Goal: Task Accomplishment & Management: Manage account settings

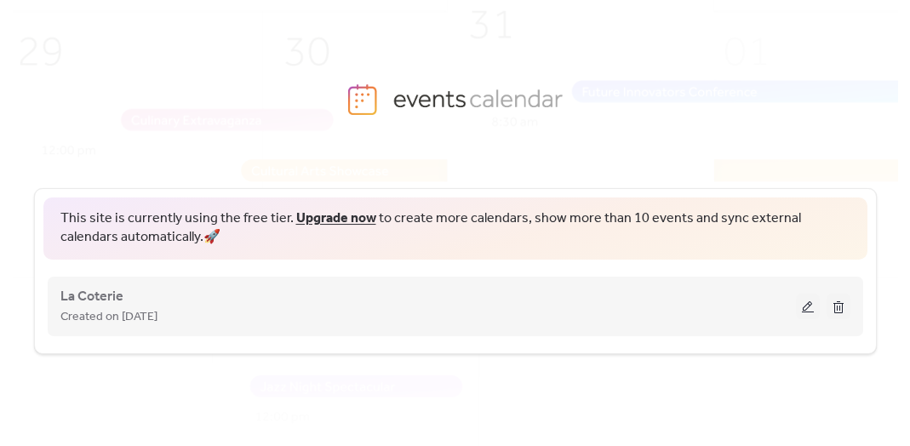
scroll to position [92, 0]
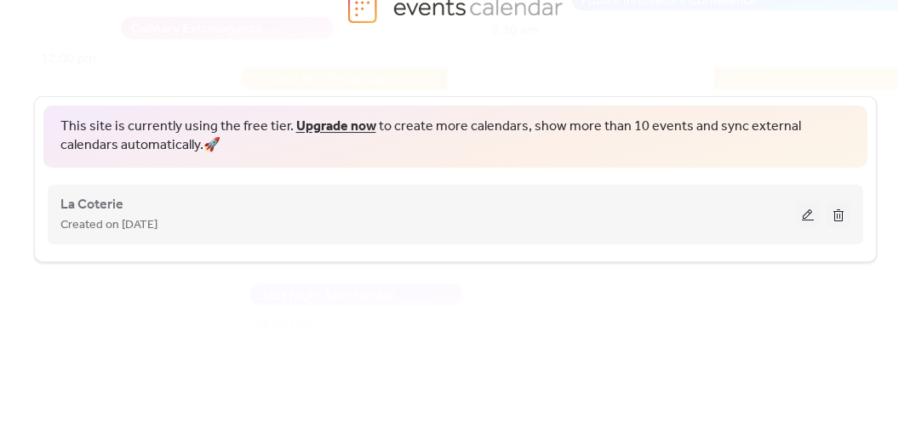
click at [804, 211] on button at bounding box center [808, 215] width 24 height 26
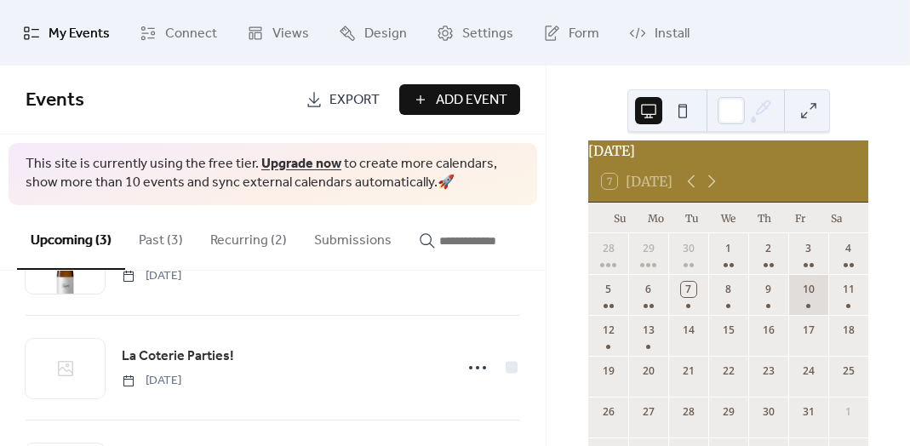
scroll to position [23, 0]
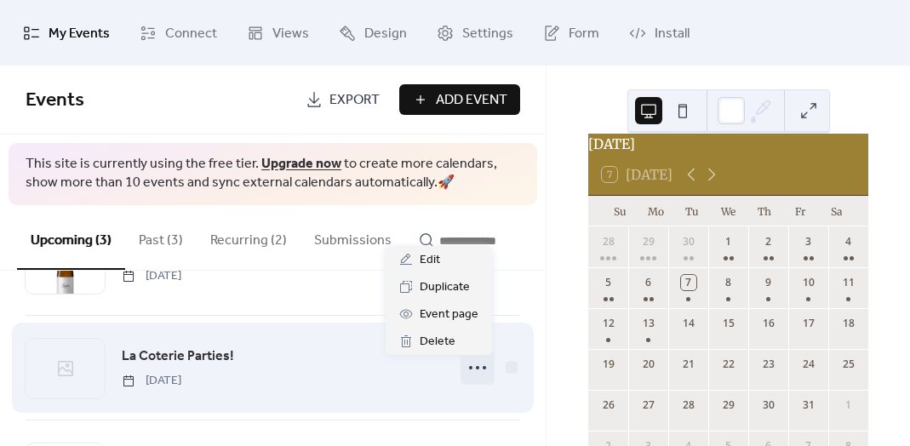
click at [476, 370] on icon at bounding box center [477, 367] width 27 height 27
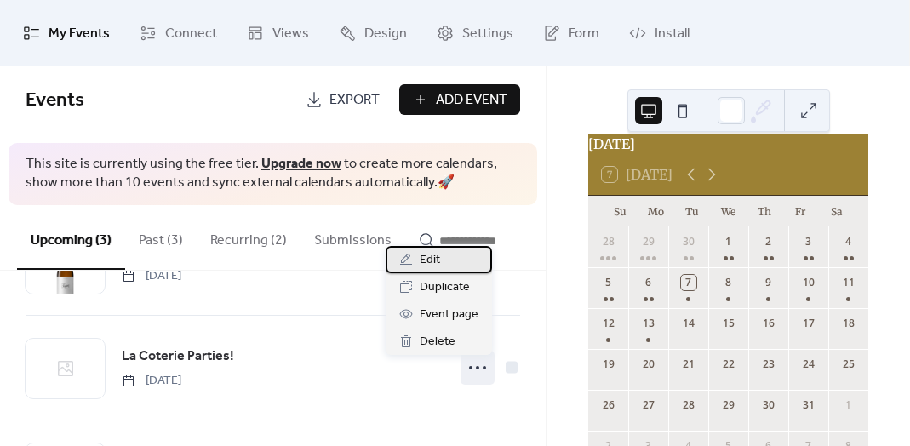
click at [448, 255] on div "Edit" at bounding box center [438, 259] width 106 height 27
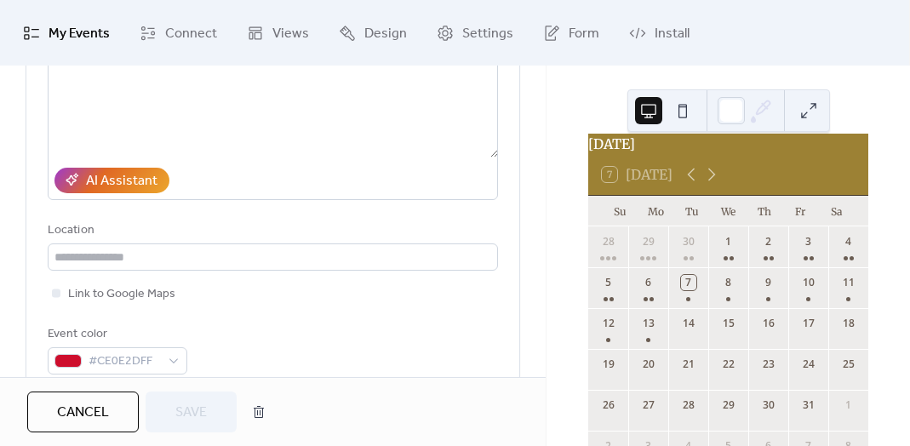
scroll to position [245, 0]
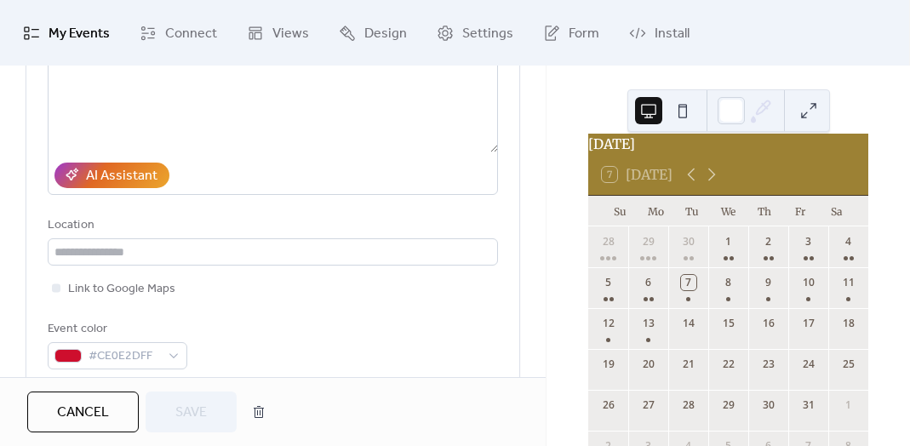
click at [73, 416] on span "Cancel" at bounding box center [83, 412] width 52 height 20
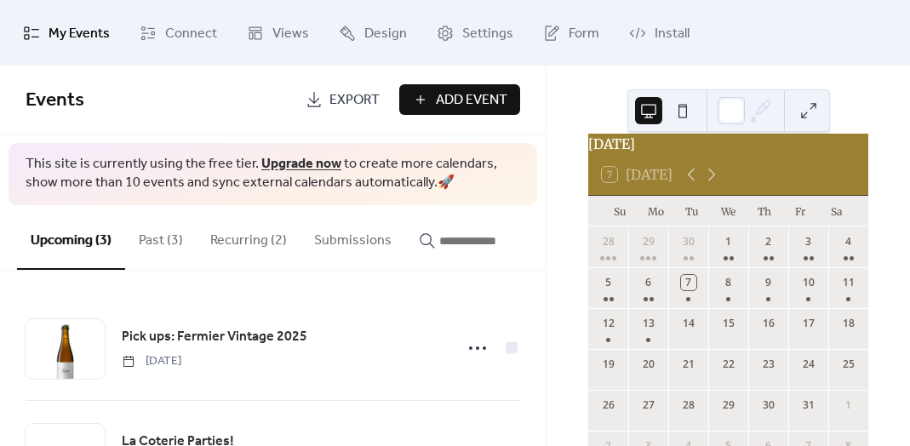
click at [801, 344] on div "17" at bounding box center [808, 328] width 40 height 41
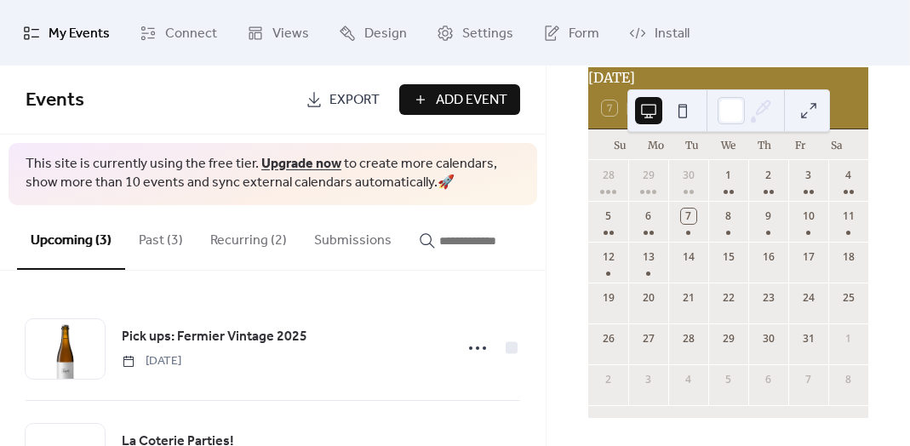
click at [172, 238] on button "Past (3)" at bounding box center [160, 236] width 71 height 63
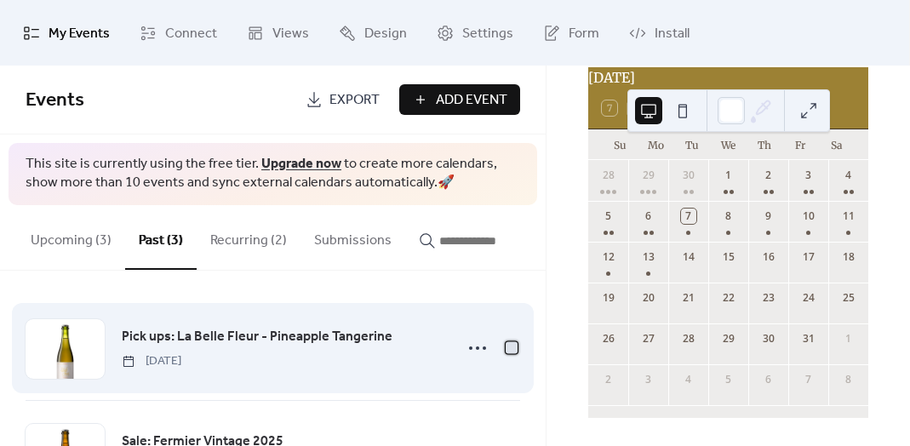
click at [505, 351] on div at bounding box center [511, 347] width 12 height 12
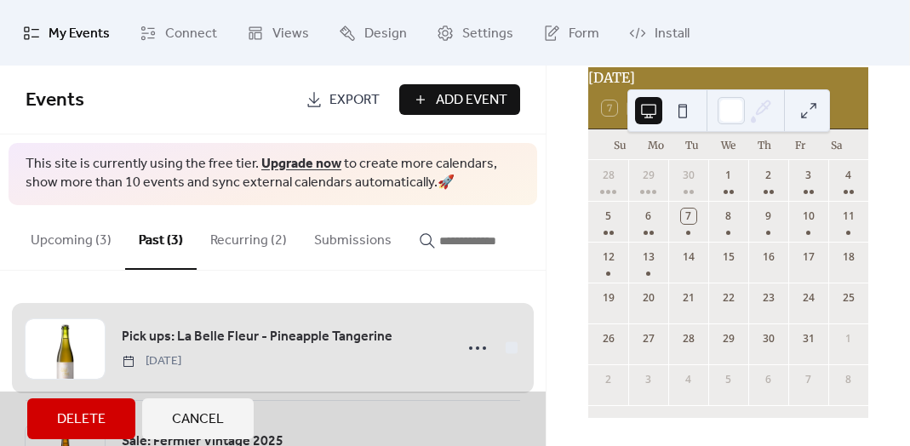
click at [90, 414] on span "Delete" at bounding box center [81, 419] width 48 height 20
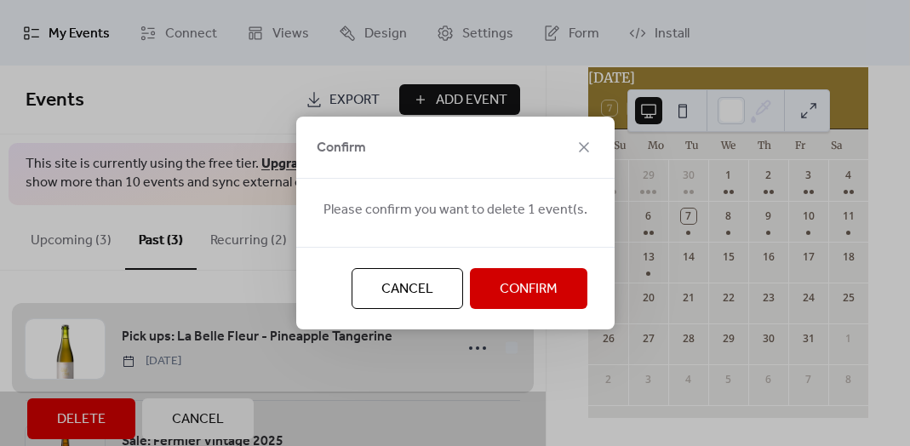
click at [503, 294] on span "Confirm" at bounding box center [528, 289] width 58 height 20
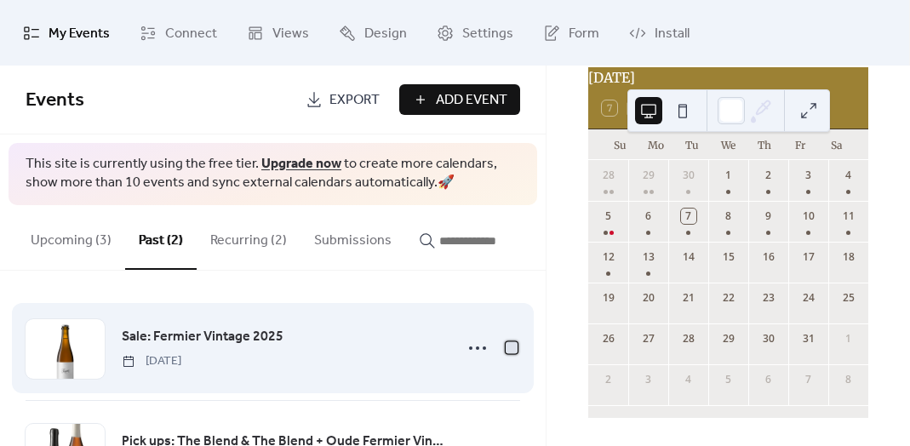
click at [507, 345] on div at bounding box center [511, 347] width 12 height 12
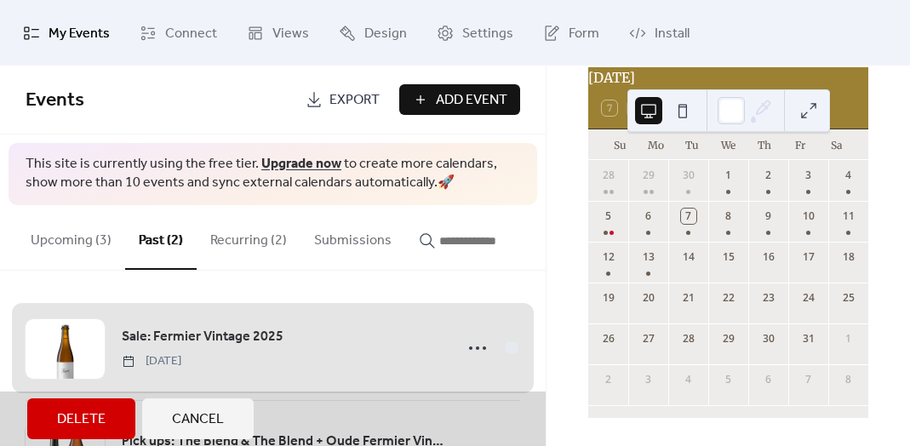
click at [86, 435] on button "Delete" at bounding box center [81, 418] width 108 height 41
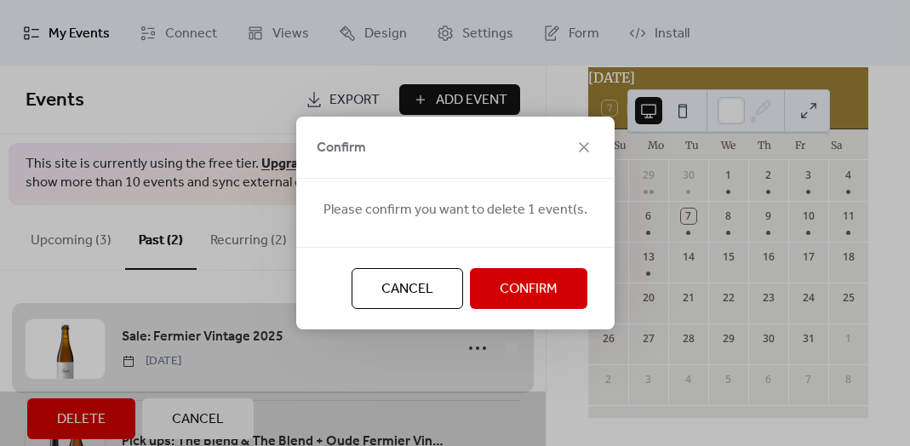
click at [543, 279] on span "Confirm" at bounding box center [528, 289] width 58 height 20
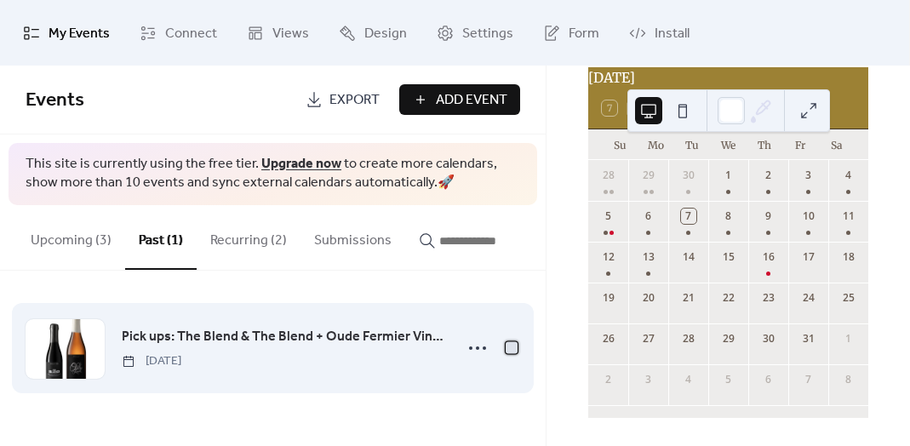
click at [517, 356] on div at bounding box center [511, 347] width 17 height 17
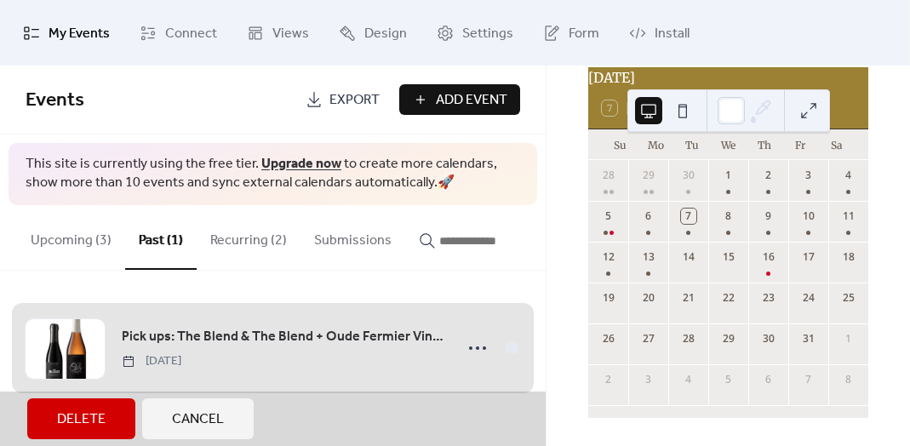
click at [101, 414] on span "Delete" at bounding box center [81, 419] width 48 height 20
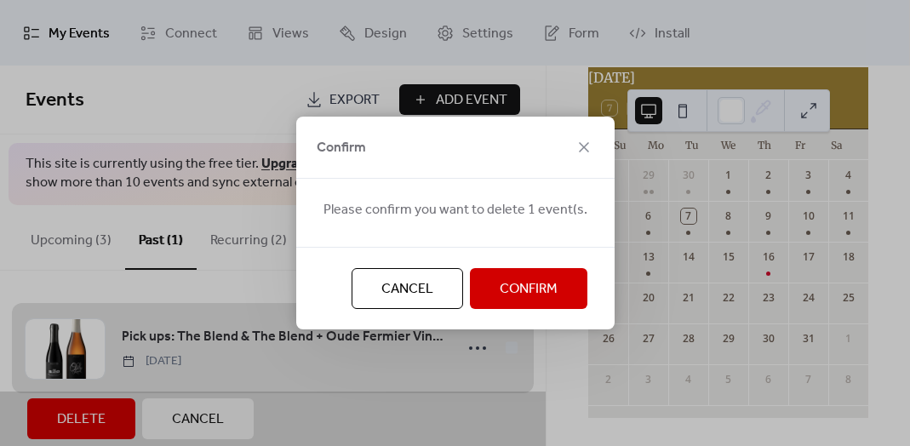
click at [541, 292] on span "Confirm" at bounding box center [528, 289] width 58 height 20
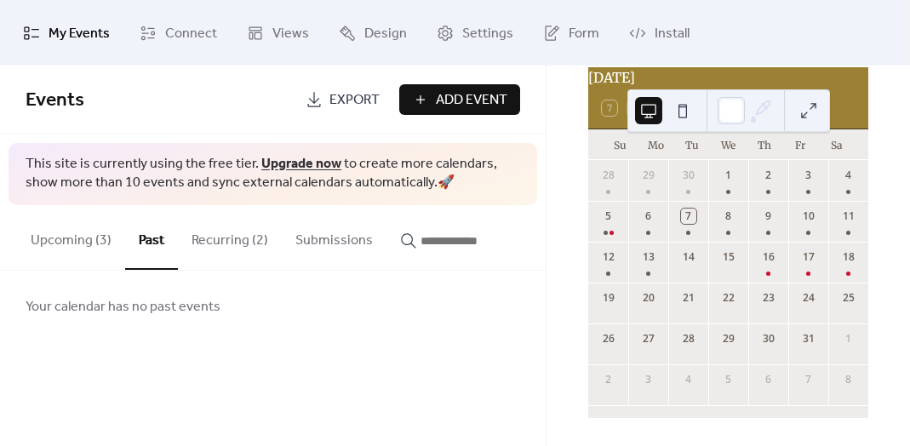
click at [81, 247] on button "Upcoming (3)" at bounding box center [71, 236] width 108 height 63
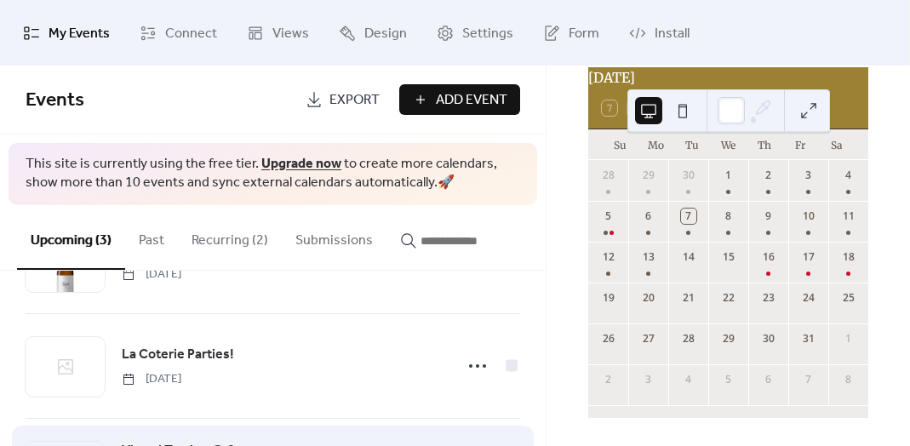
scroll to position [69, 0]
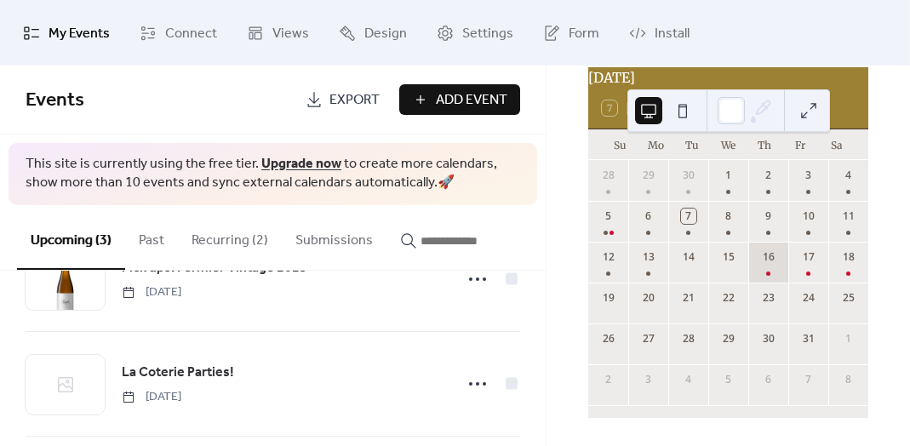
click at [763, 270] on div "16" at bounding box center [768, 262] width 40 height 41
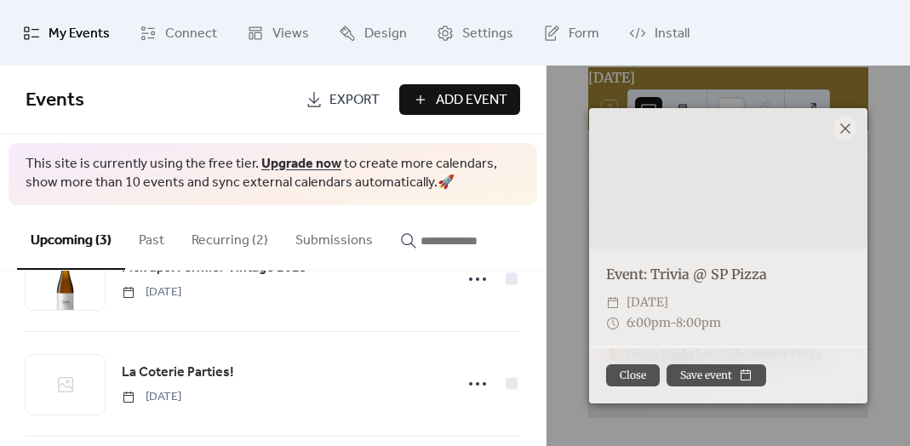
click at [852, 119] on icon at bounding box center [845, 128] width 20 height 20
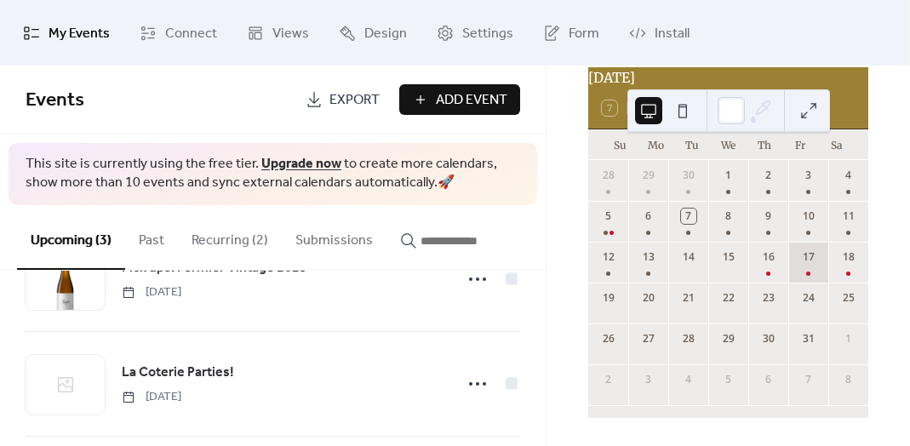
click at [798, 267] on div "17" at bounding box center [808, 262] width 40 height 41
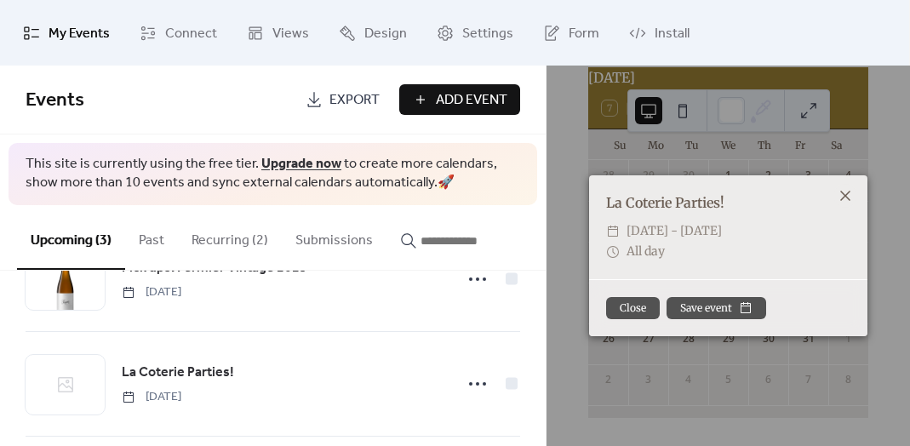
click at [843, 199] on icon at bounding box center [845, 195] width 20 height 20
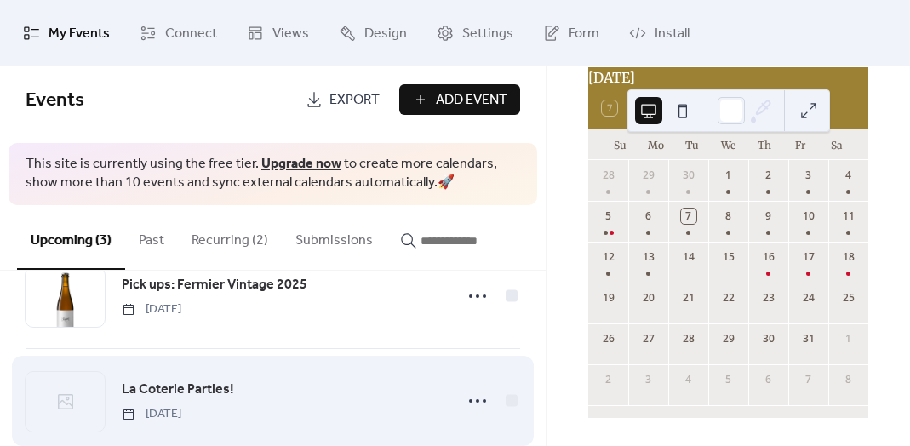
scroll to position [187, 0]
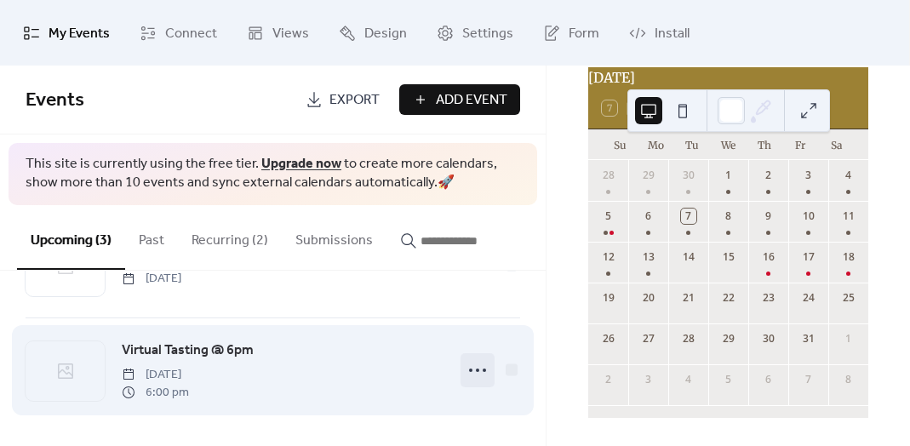
click at [470, 368] on icon at bounding box center [477, 370] width 27 height 27
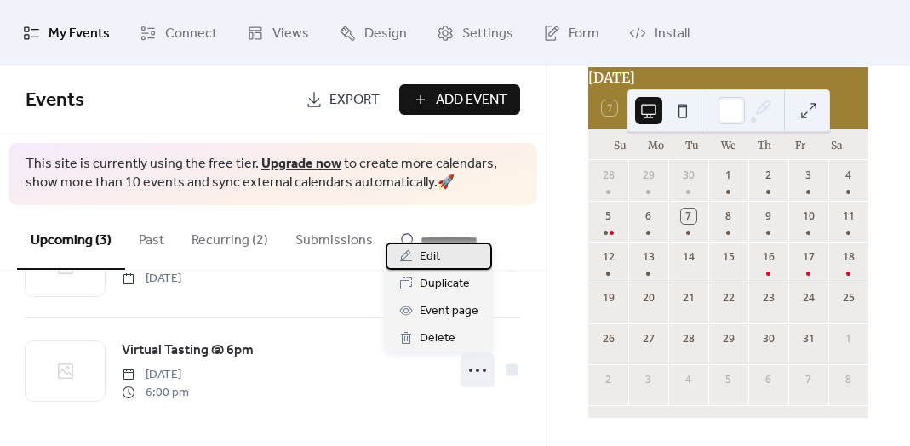
click at [446, 260] on div "Edit" at bounding box center [438, 255] width 106 height 27
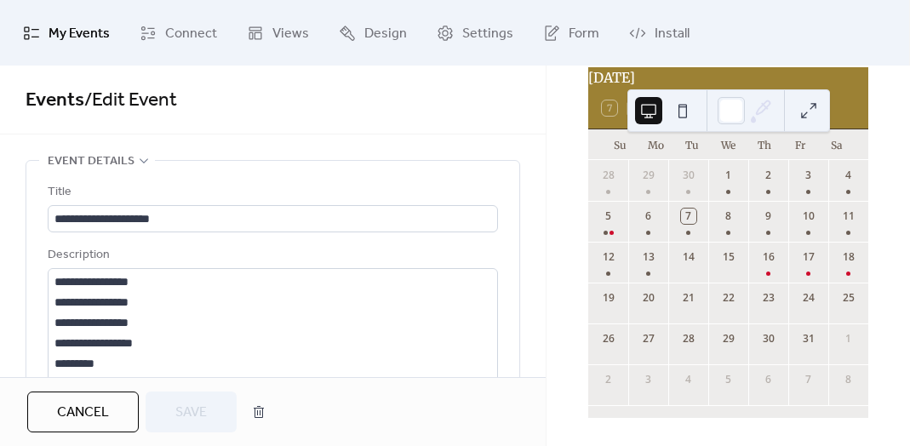
click at [84, 417] on span "Cancel" at bounding box center [83, 412] width 52 height 20
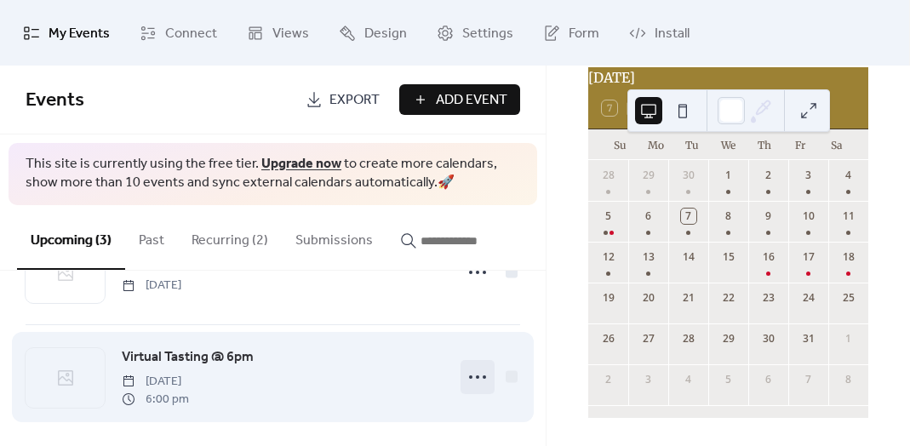
scroll to position [180, 0]
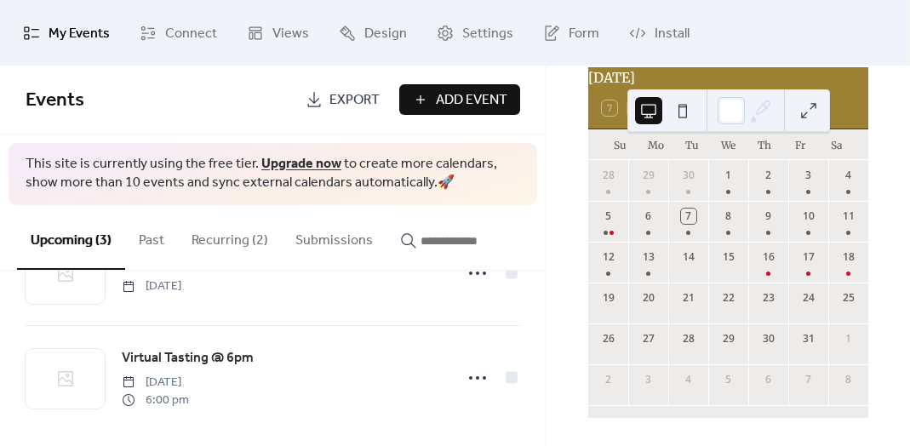
click at [229, 238] on button "Recurring (2)" at bounding box center [230, 236] width 104 height 63
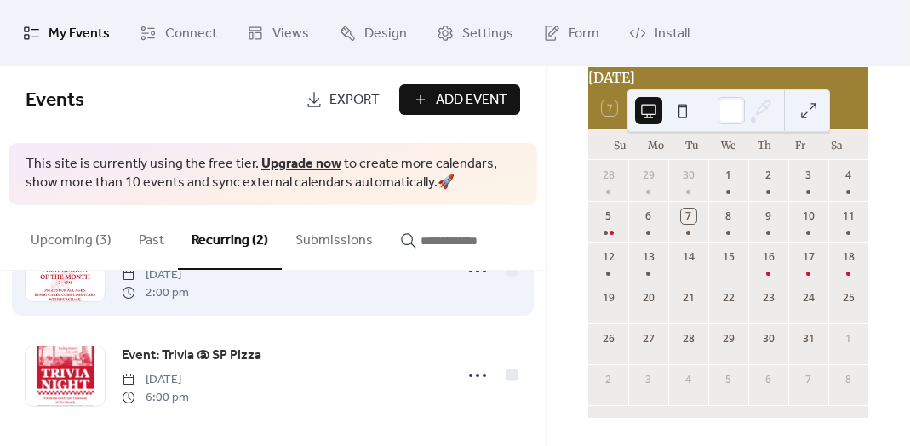
scroll to position [77, 0]
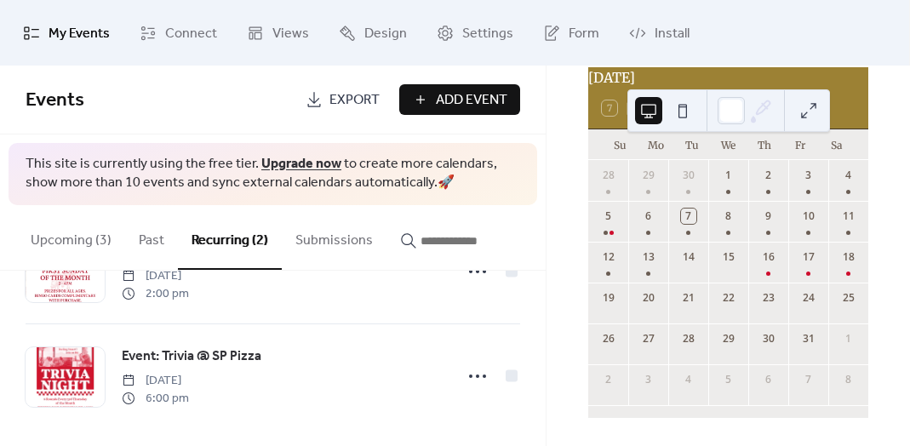
click at [66, 232] on button "Upcoming (3)" at bounding box center [71, 236] width 108 height 63
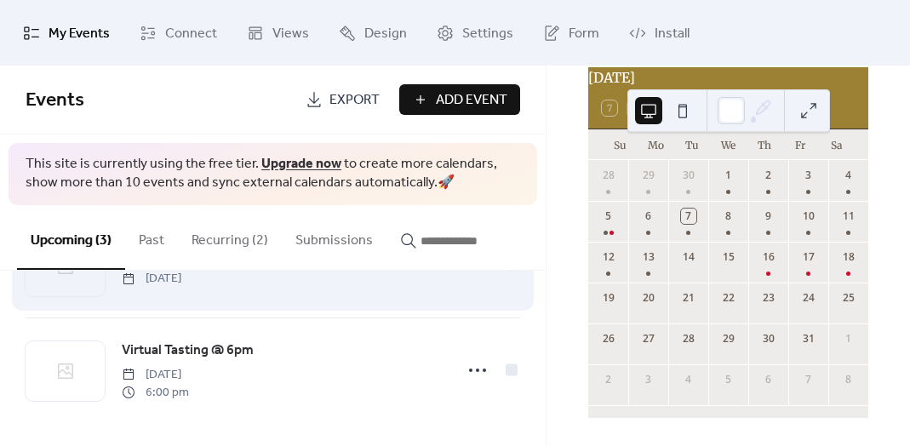
scroll to position [186, 0]
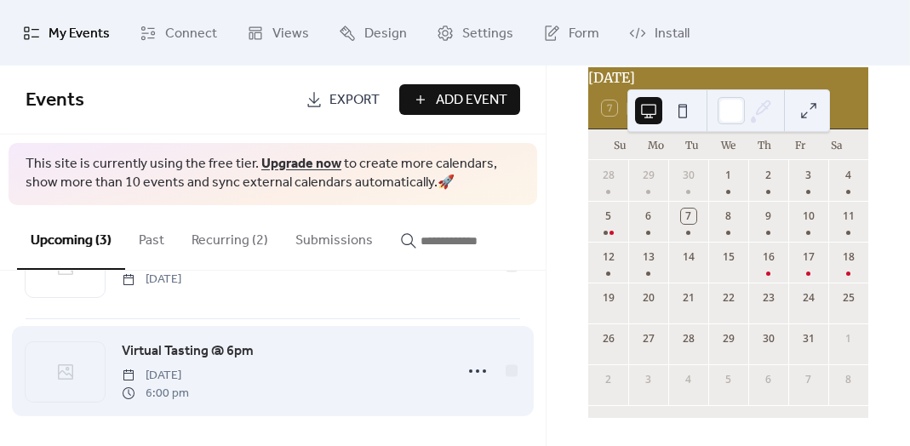
click at [246, 352] on span "Virtual Tasting @ 6pm" at bounding box center [188, 351] width 132 height 20
